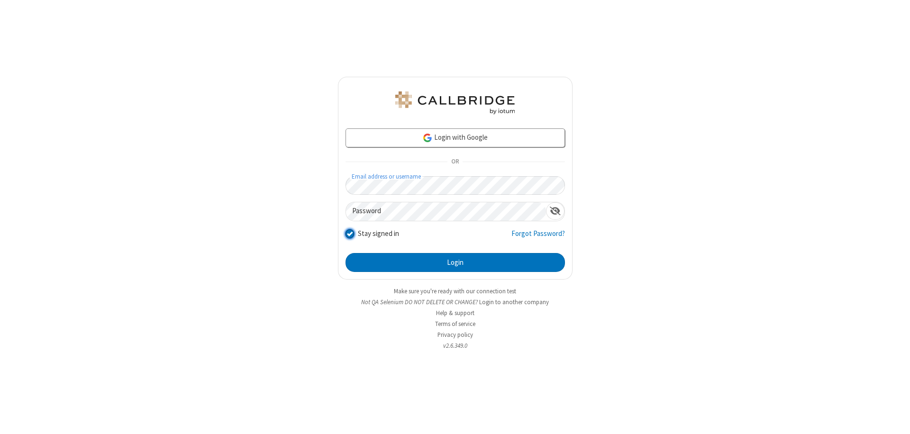
click at [349, 233] on input "Stay signed in" at bounding box center [350, 233] width 9 height 10
checkbox input "false"
click at [455, 263] on button "Login" at bounding box center [455, 262] width 219 height 19
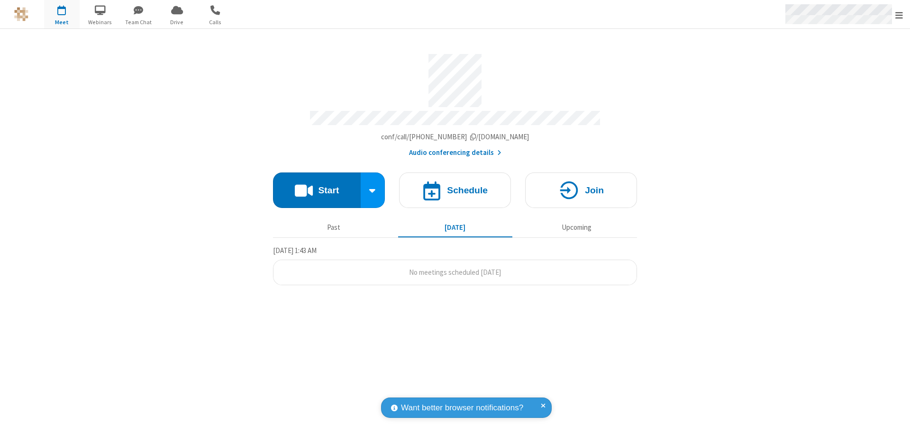
click at [899, 14] on span "Open menu" at bounding box center [899, 14] width 8 height 9
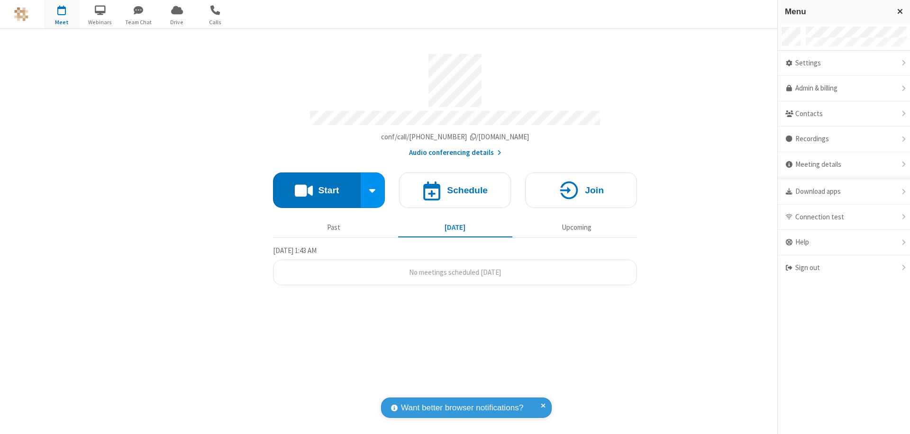
click at [844, 268] on div "Sign out" at bounding box center [844, 267] width 132 height 25
